Goal: Go to known website

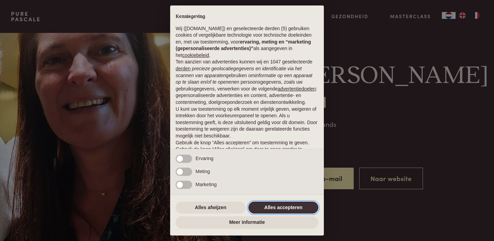
click at [277, 209] on button "Alles accepteren" at bounding box center [283, 208] width 70 height 12
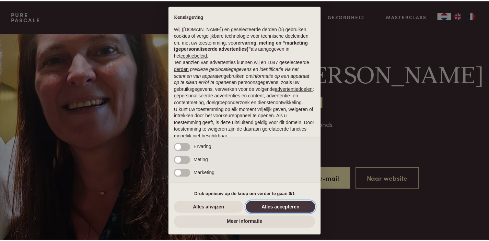
scroll to position [35, 0]
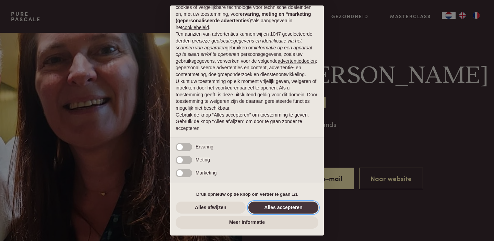
click at [281, 206] on button "Alles accepteren" at bounding box center [283, 208] width 70 height 12
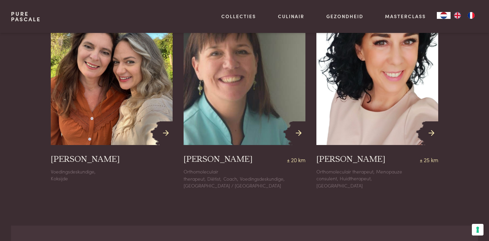
scroll to position [562, 0]
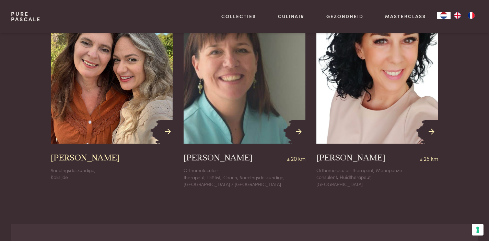
click at [82, 153] on h3 "[PERSON_NAME]" at bounding box center [85, 158] width 69 height 11
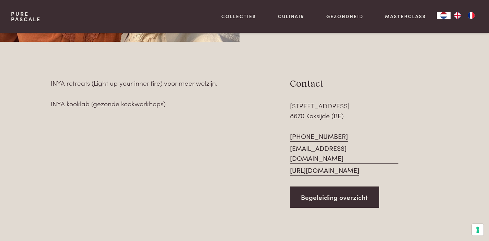
scroll to position [236, 0]
click at [320, 165] on link "[URL][DOMAIN_NAME]" at bounding box center [324, 170] width 69 height 10
